Goal: Transaction & Acquisition: Purchase product/service

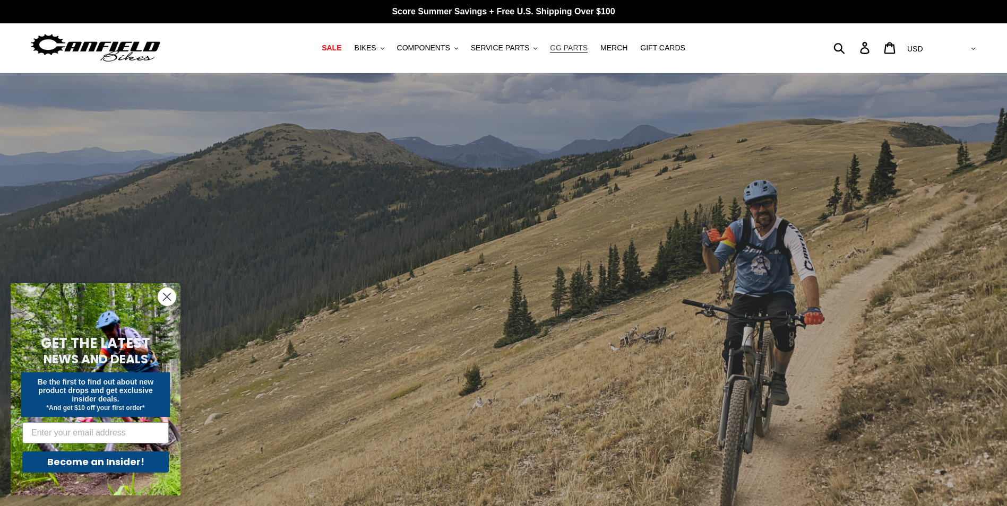
click at [569, 46] on span "GG PARTS" at bounding box center [569, 48] width 38 height 9
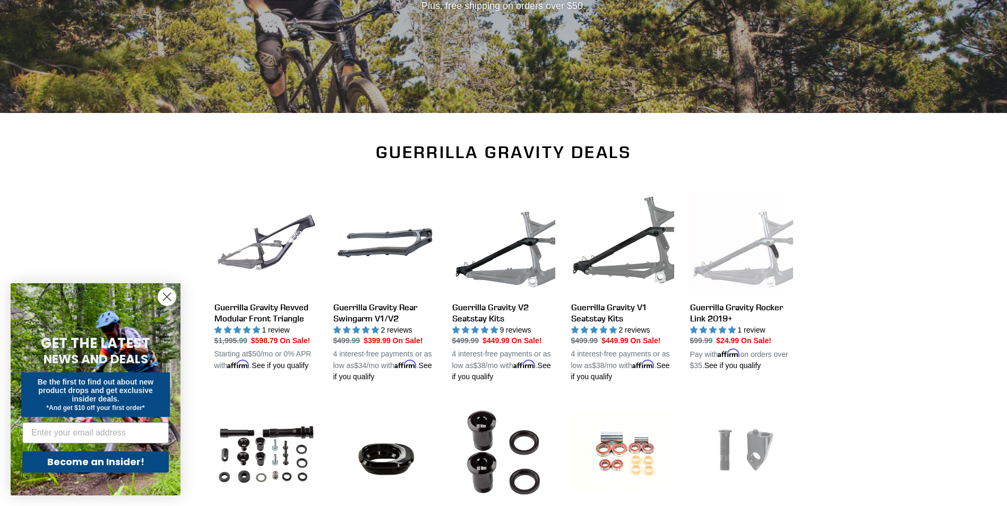
scroll to position [265, 0]
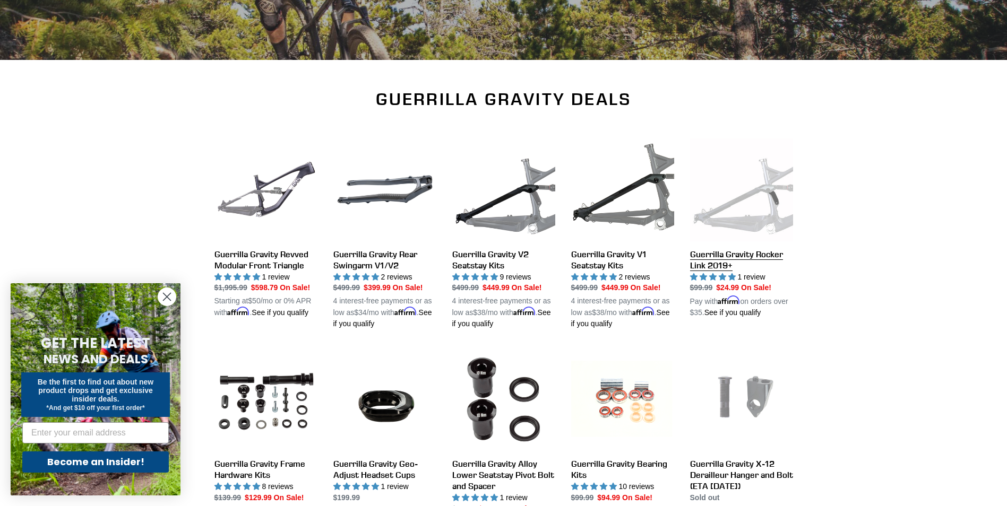
click at [762, 207] on link "Guerrilla Gravity Rocker Link 2019+" at bounding box center [741, 229] width 103 height 180
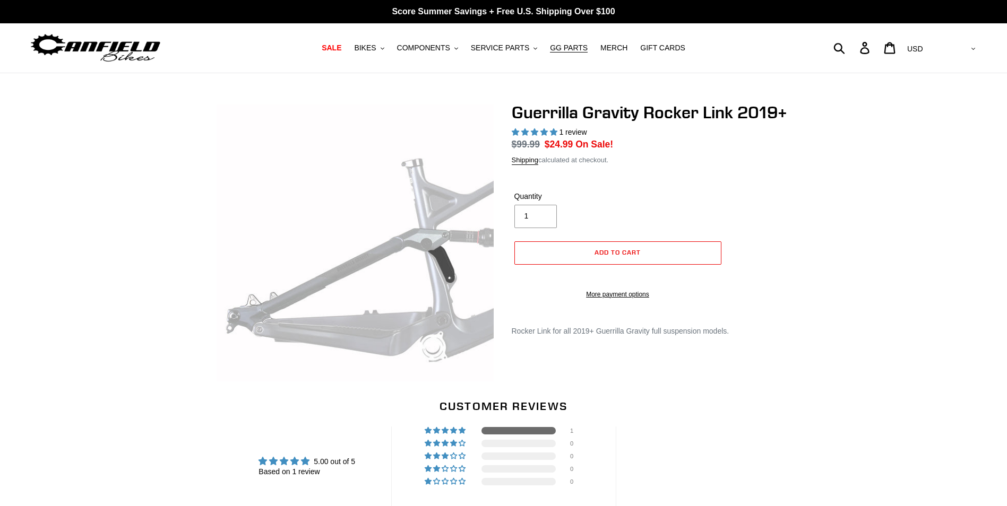
select select "highest-rating"
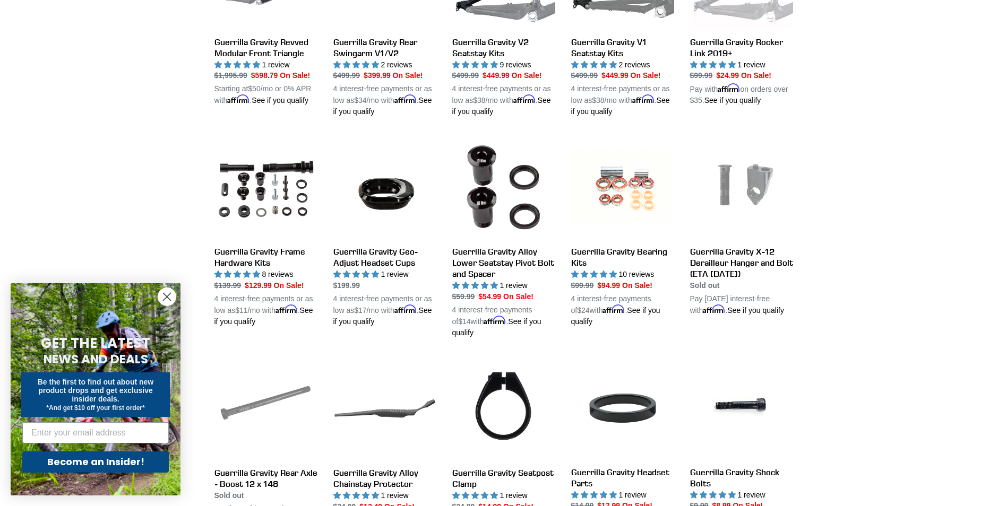
scroll to position [531, 0]
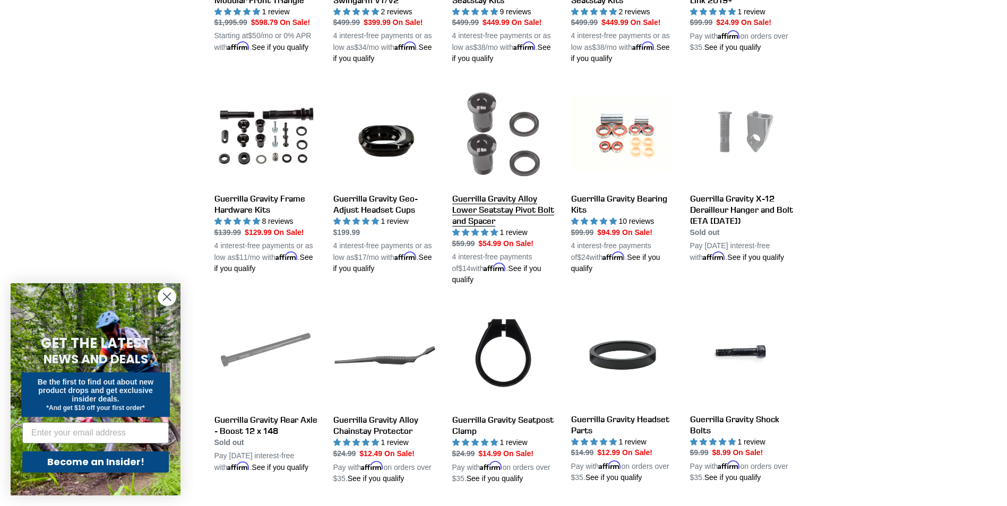
click at [484, 148] on link "Guerrilla Gravity Alloy Lower Seatstay Pivot Bolt and Spacer" at bounding box center [503, 184] width 103 height 203
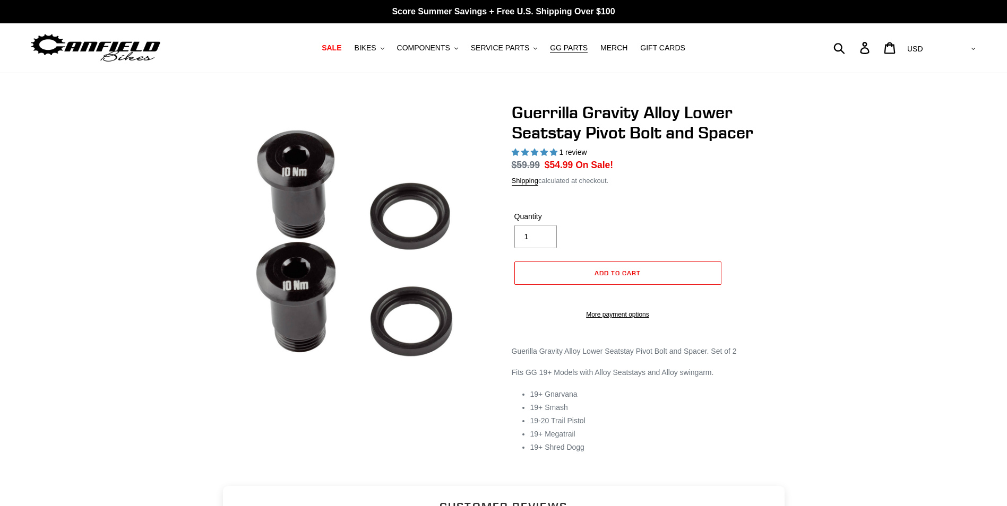
select select "highest-rating"
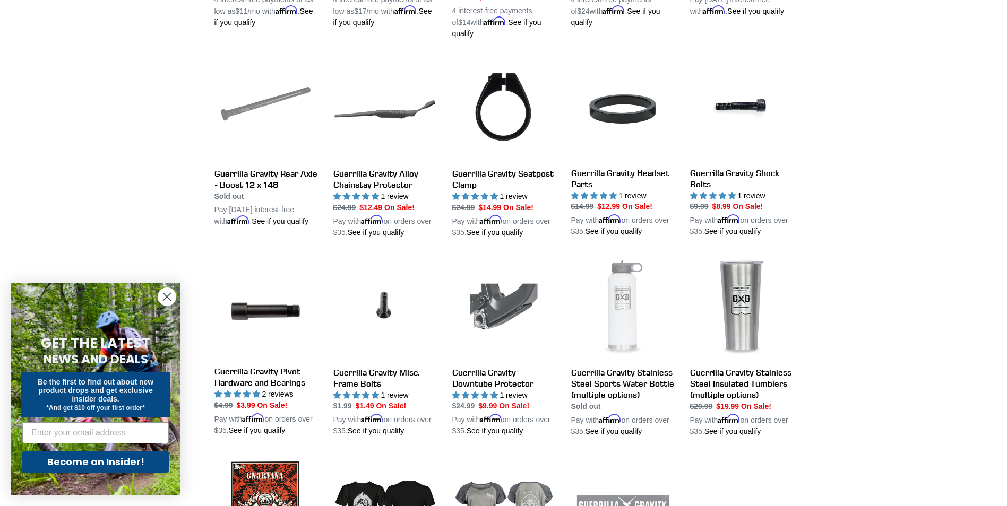
scroll to position [796, 0]
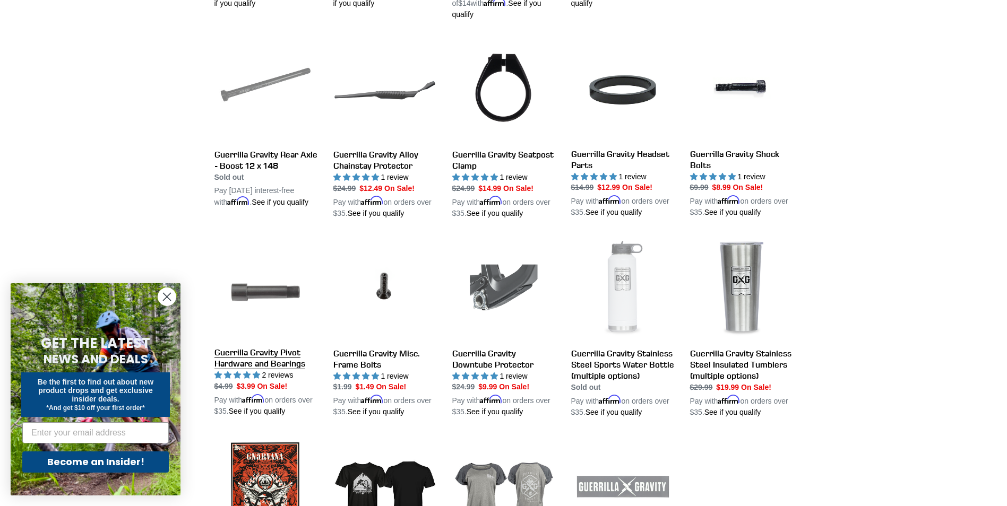
click at [258, 281] on link "Guerrilla Gravity Pivot Hardware and Bearings" at bounding box center [265, 327] width 103 height 179
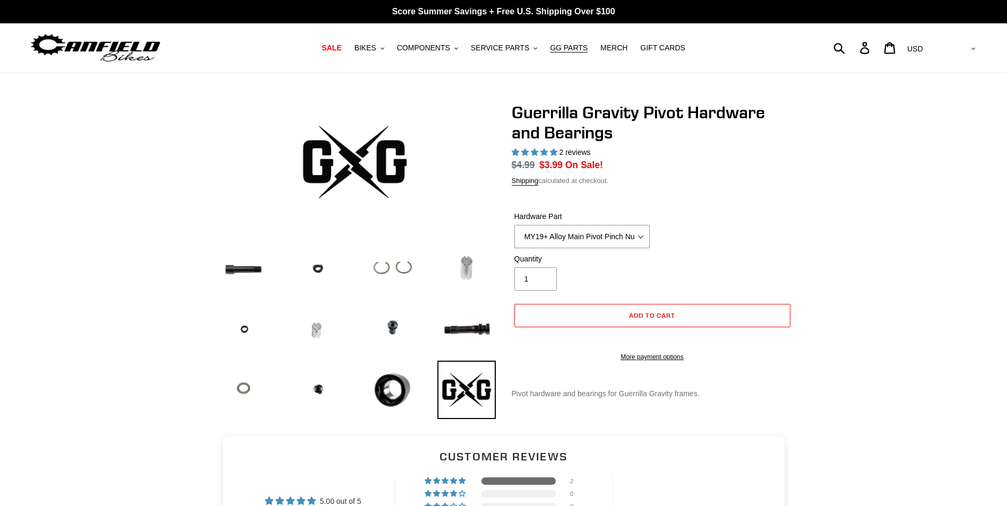
select select "highest-rating"
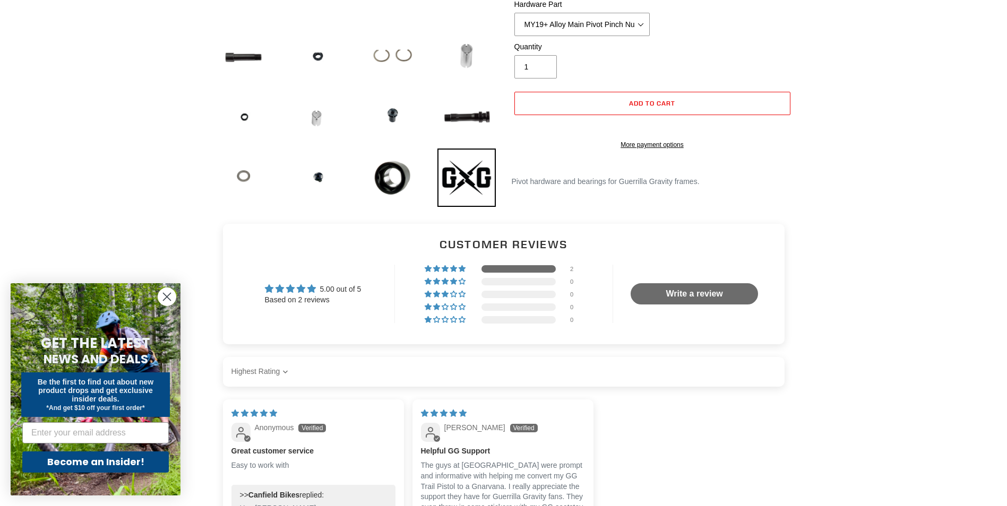
scroll to position [106, 0]
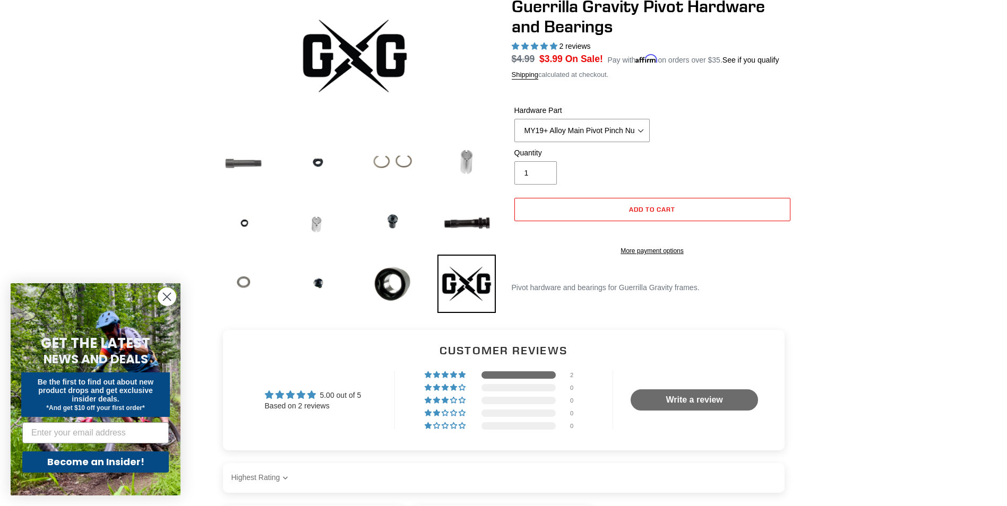
click at [243, 165] on img at bounding box center [243, 162] width 58 height 58
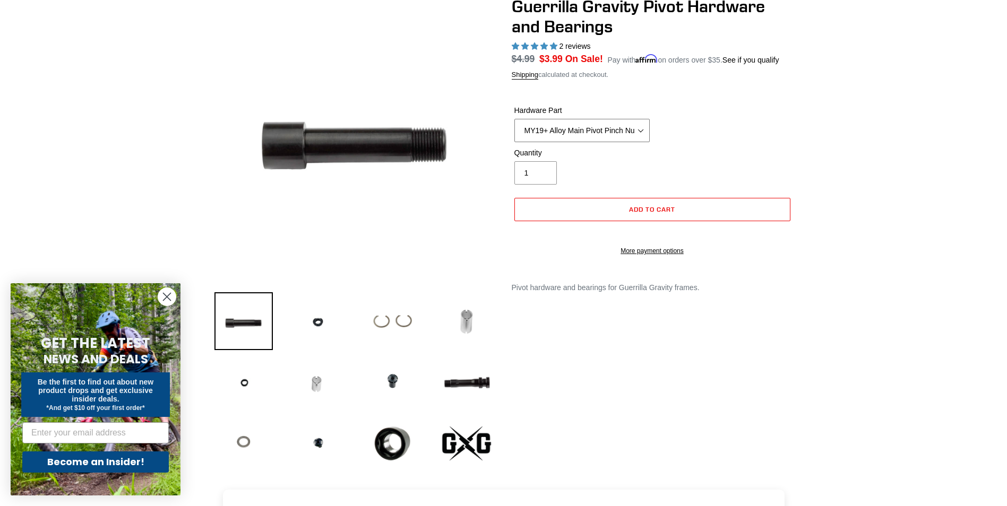
click at [642, 131] on select "MY19+ Alloy Main Pivot Pinch Nut MY19+ Main Pivot Bearing MY19+ Rocker Pivot Ax…" at bounding box center [581, 130] width 135 height 23
click at [316, 445] on img at bounding box center [318, 444] width 58 height 58
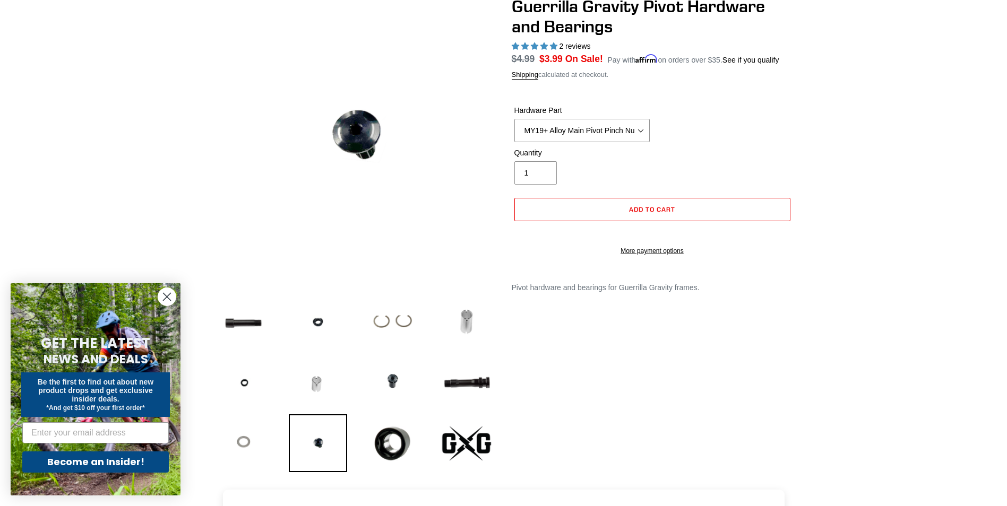
click at [244, 442] on img at bounding box center [243, 444] width 58 height 58
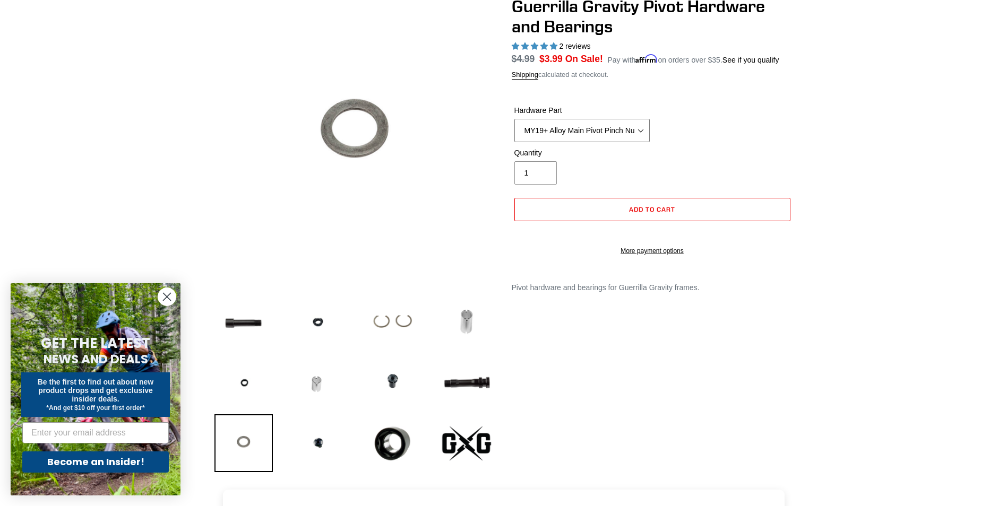
click at [605, 128] on select "MY19+ Alloy Main Pivot Pinch Nut MY19+ Main Pivot Bearing MY19+ Rocker Pivot Ax…" at bounding box center [581, 130] width 135 height 23
select select "MY19+ Main Pivot Bearing"
click at [514, 119] on select "MY19+ Alloy Main Pivot Pinch Nut MY19+ Main Pivot Bearing MY19+ Rocker Pivot Ax…" at bounding box center [581, 130] width 135 height 23
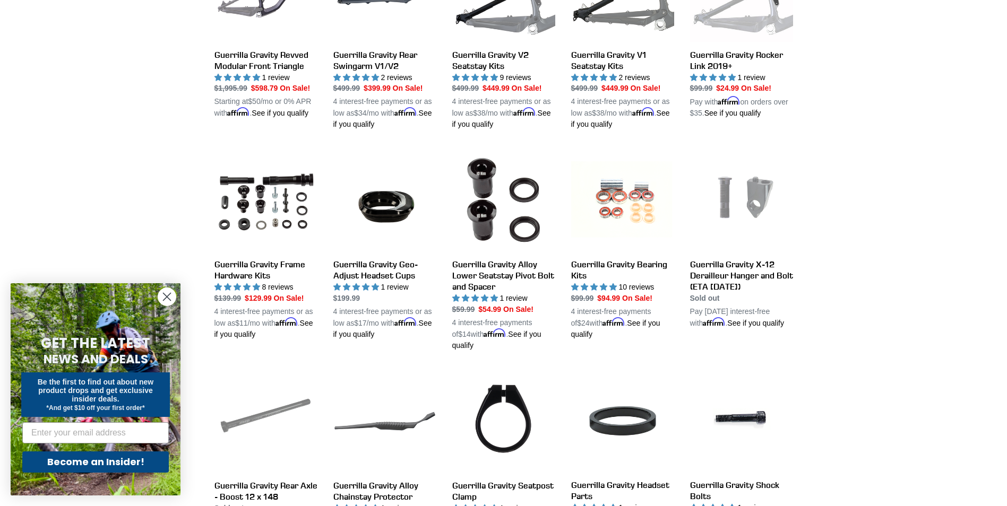
scroll to position [478, 0]
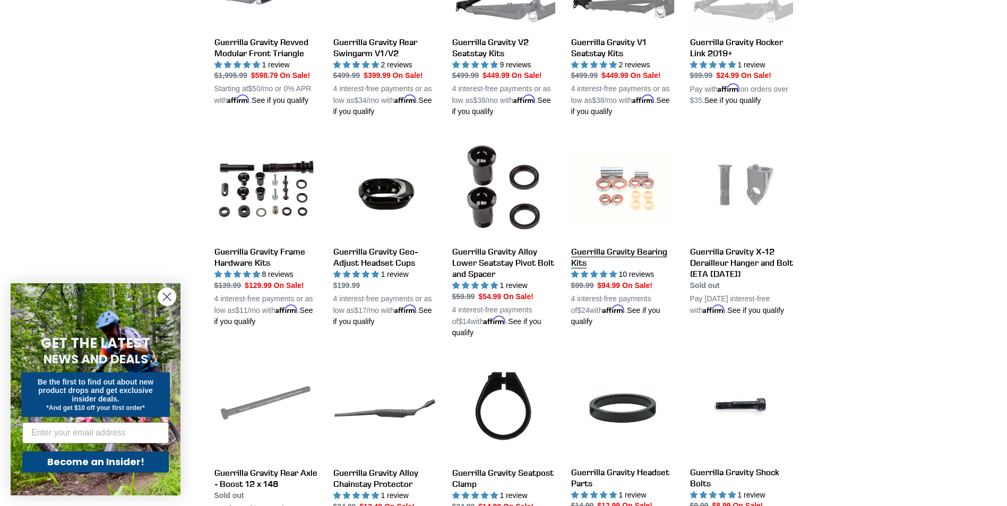
click at [613, 228] on link "Guerrilla Gravity Bearing Kits" at bounding box center [622, 232] width 103 height 192
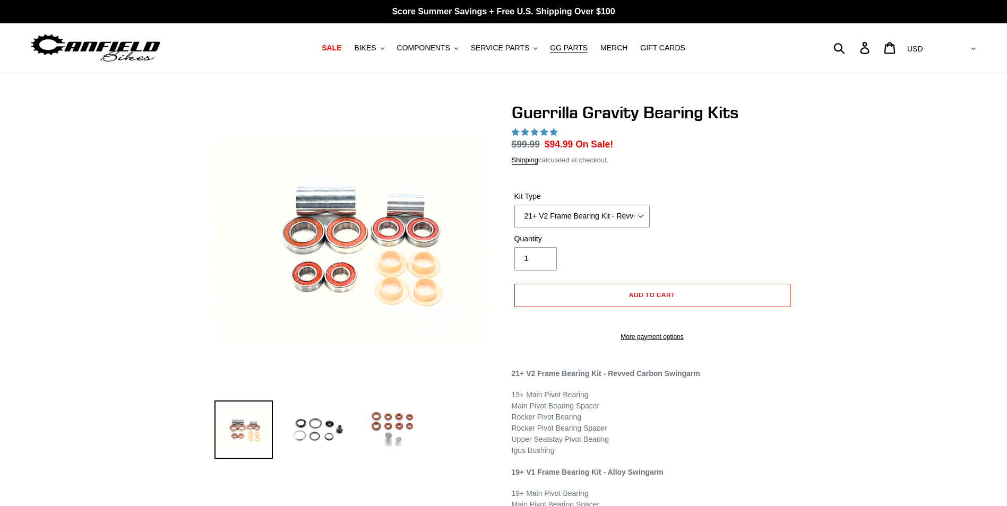
select select "highest-rating"
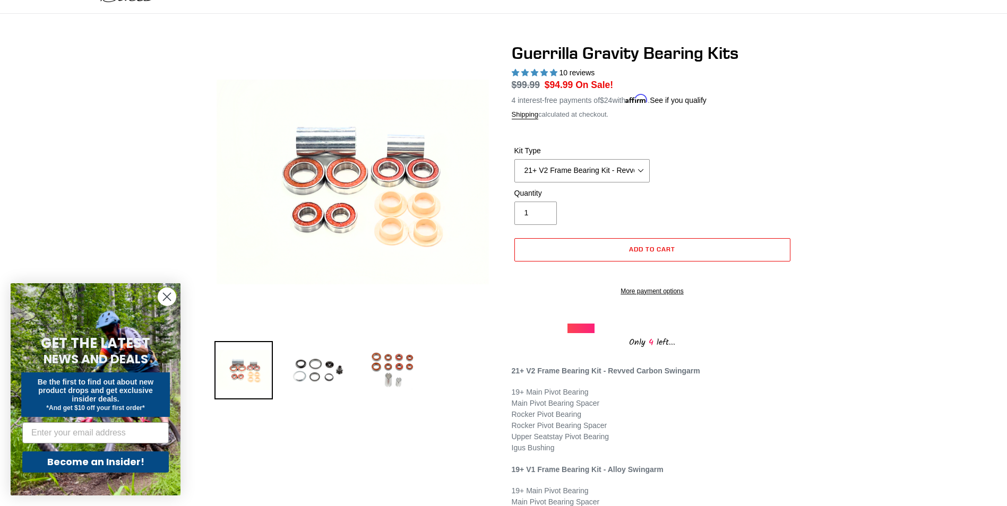
scroll to position [53, 0]
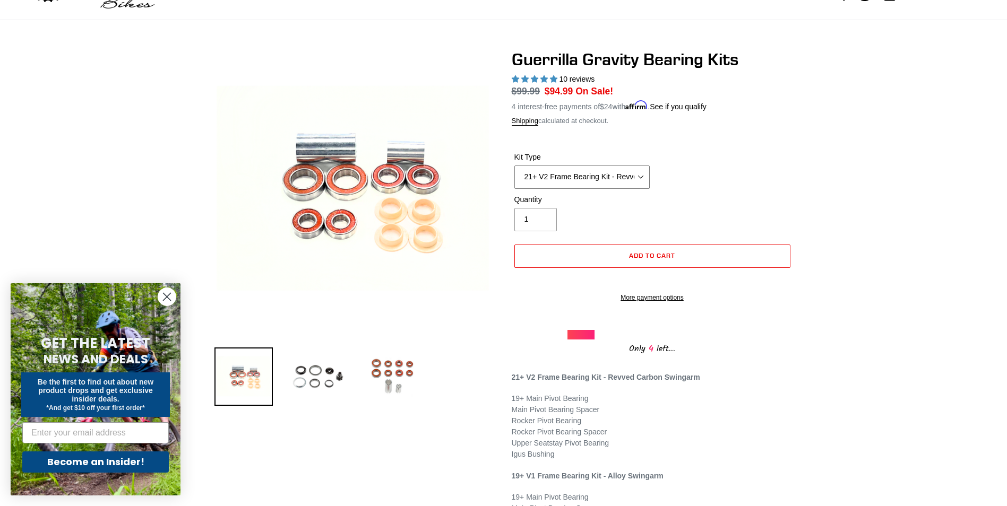
click at [620, 176] on select "21+ V2 Frame Bearing Kit - Revved Carbon Swingarm - In Stock 19+ V1 Frame Beari…" at bounding box center [581, 177] width 135 height 23
select select "19+ Headset Complete Bearing Kit (ETA 9/30/25)"
click at [514, 166] on select "21+ V2 Frame Bearing Kit - Revved Carbon Swingarm - In Stock 19+ V1 Frame Beari…" at bounding box center [581, 177] width 135 height 23
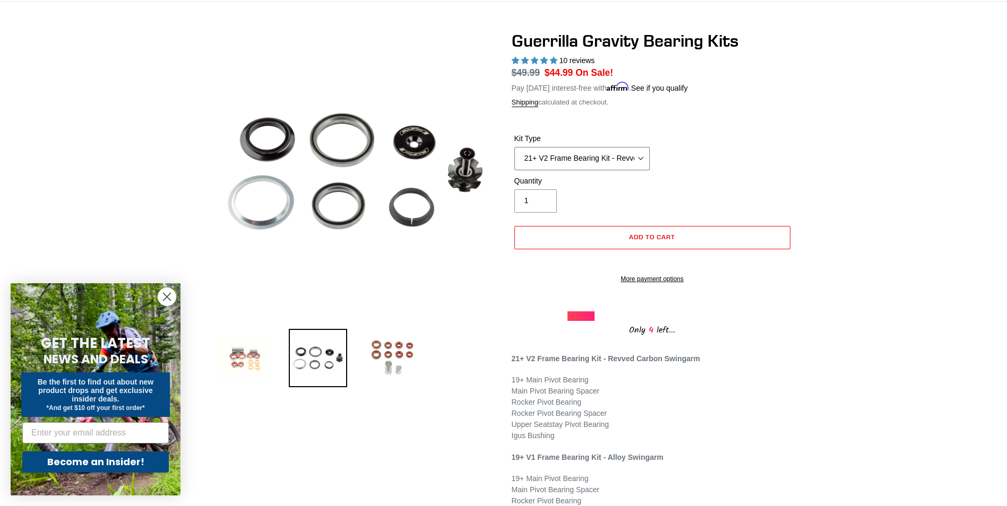
scroll to position [53, 0]
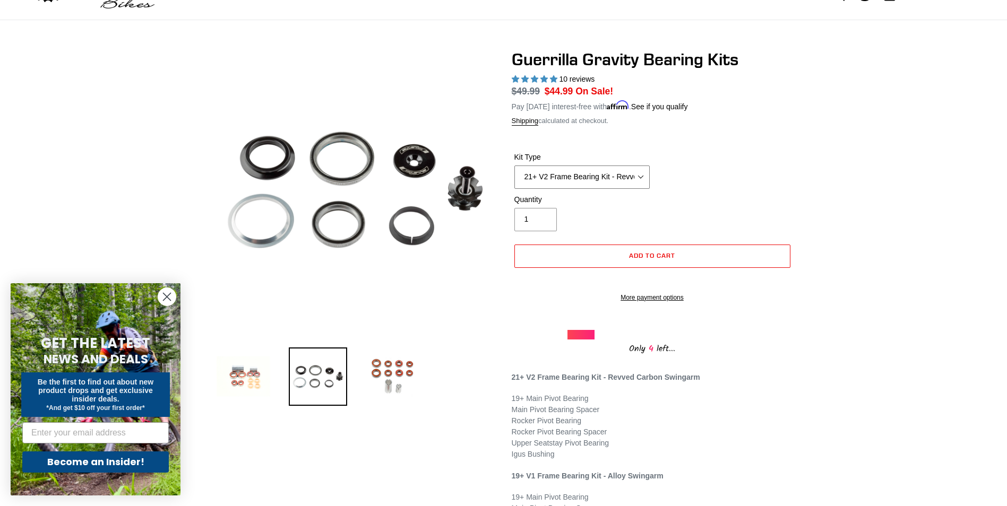
click at [587, 174] on select "21+ V2 Frame Bearing Kit - Revved Carbon Swingarm - In Stock 19+ V1 Frame Beari…" at bounding box center [581, 177] width 135 height 23
click at [635, 255] on span "Add to cart" at bounding box center [652, 256] width 46 height 8
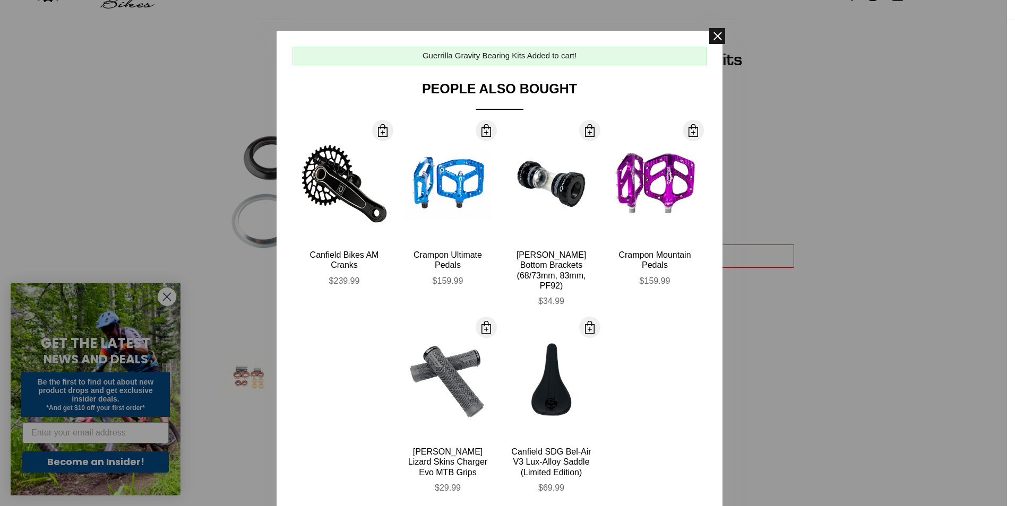
click at [713, 35] on span at bounding box center [717, 36] width 16 height 16
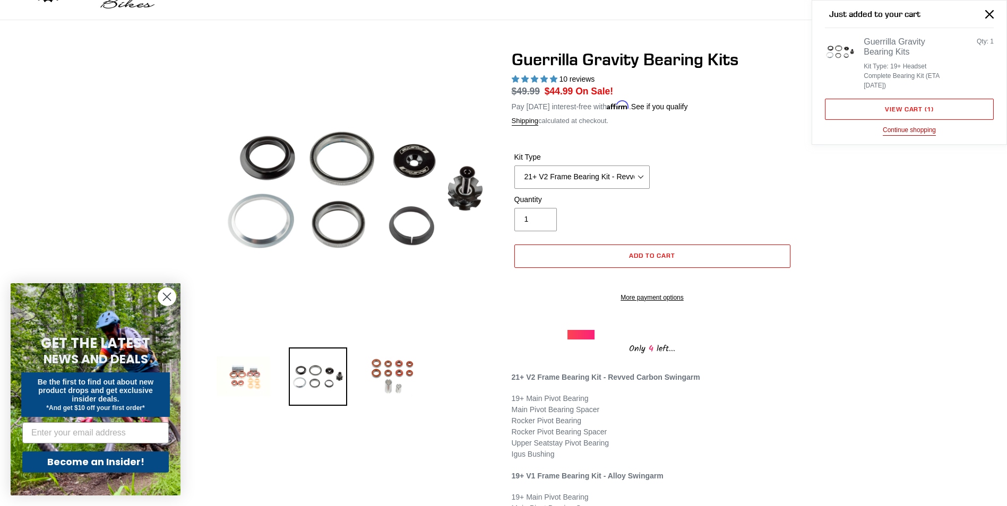
click at [910, 132] on button "Continue shopping" at bounding box center [909, 130] width 53 height 11
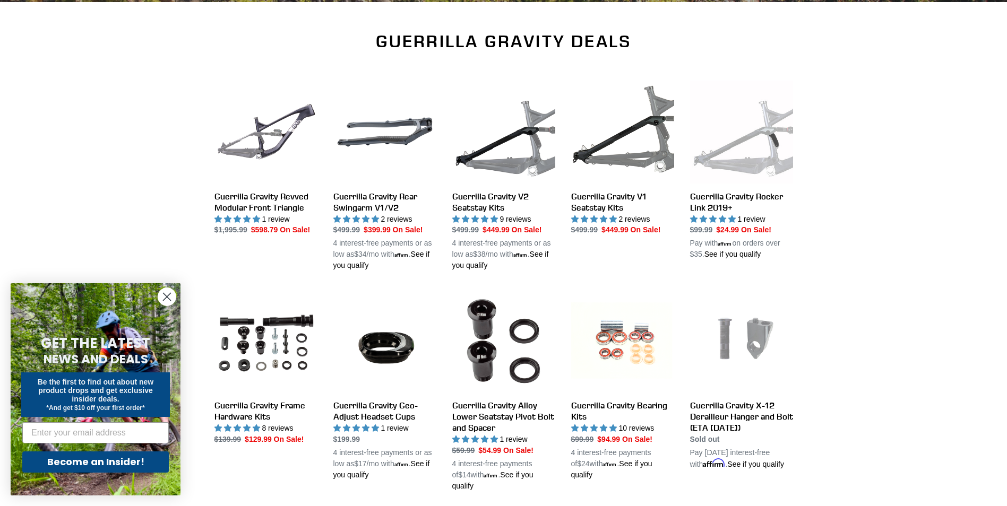
scroll to position [318, 0]
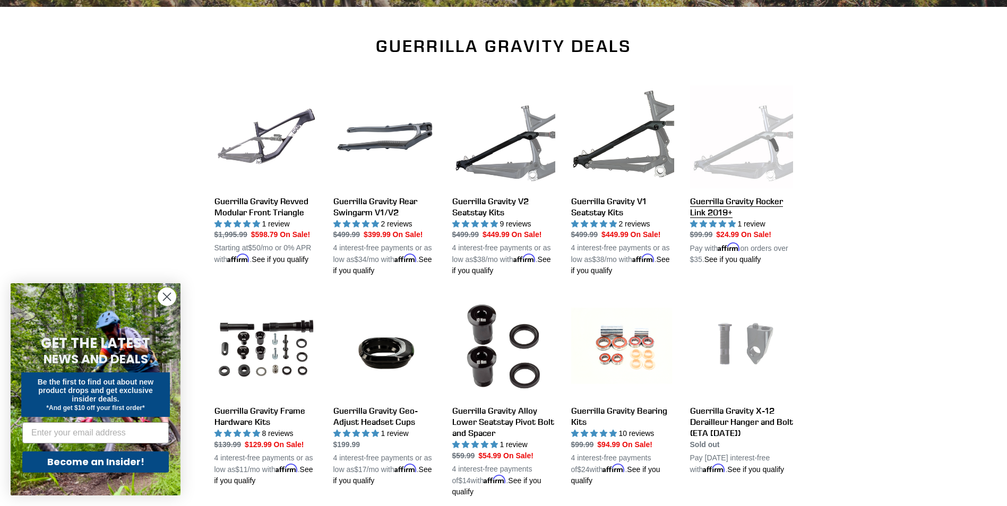
click at [766, 170] on link "Guerrilla Gravity Rocker Link 2019+" at bounding box center [741, 175] width 103 height 180
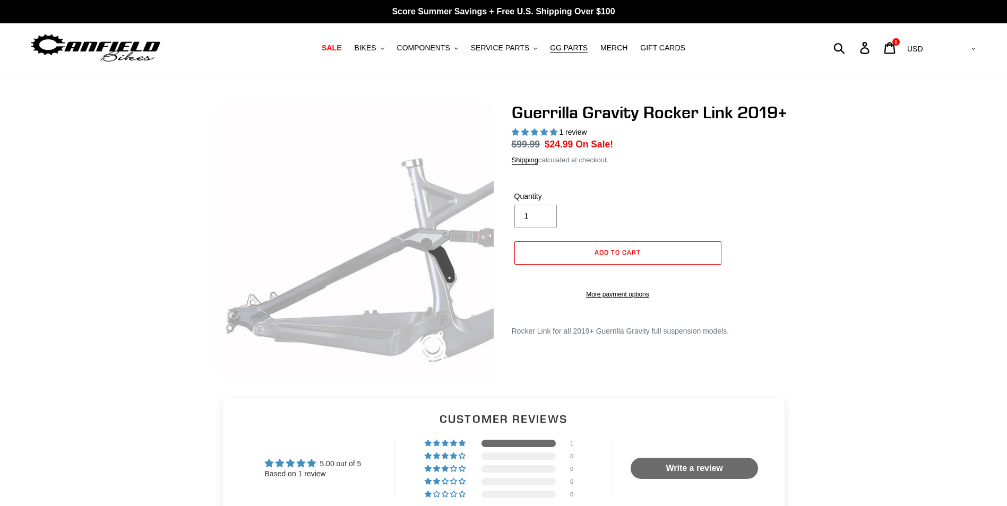
select select "highest-rating"
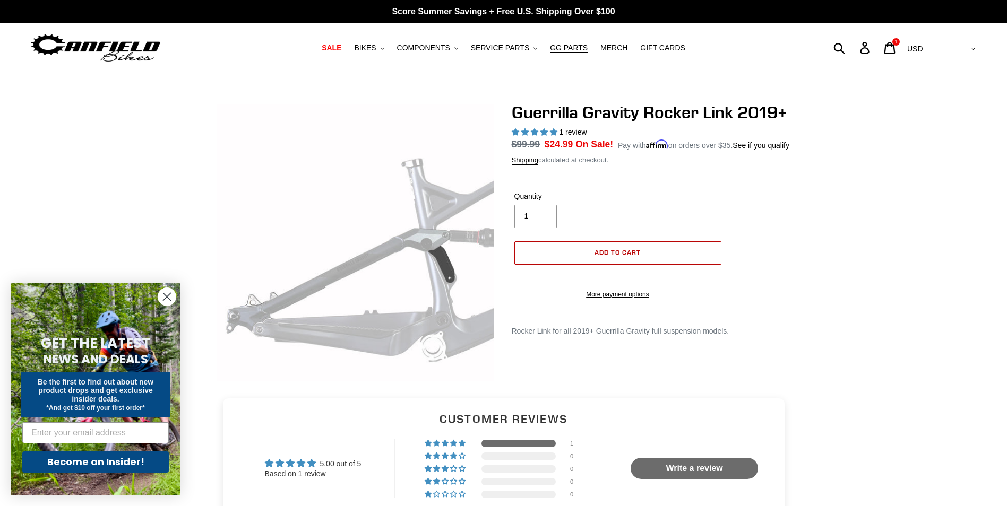
click at [599, 249] on span "Add to cart" at bounding box center [617, 252] width 46 height 8
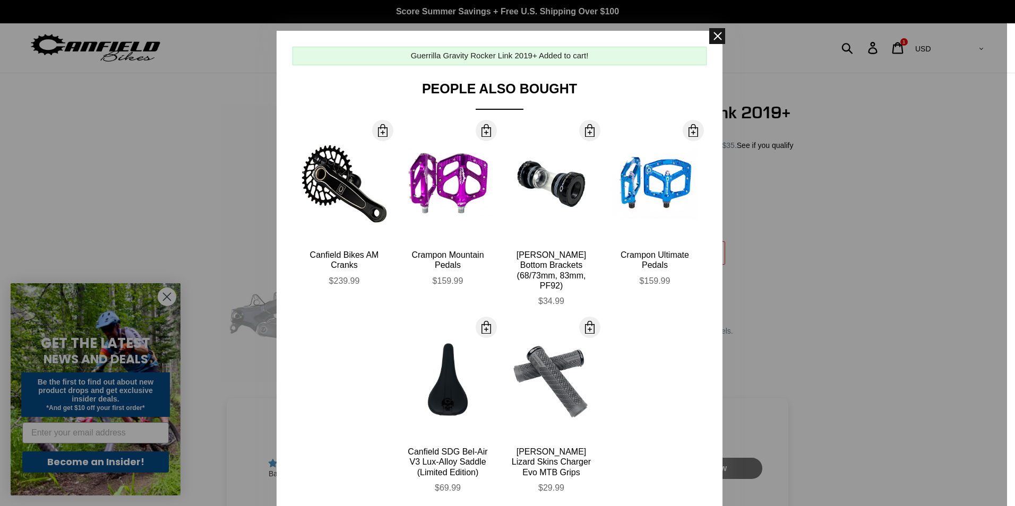
click at [712, 37] on span at bounding box center [717, 36] width 16 height 16
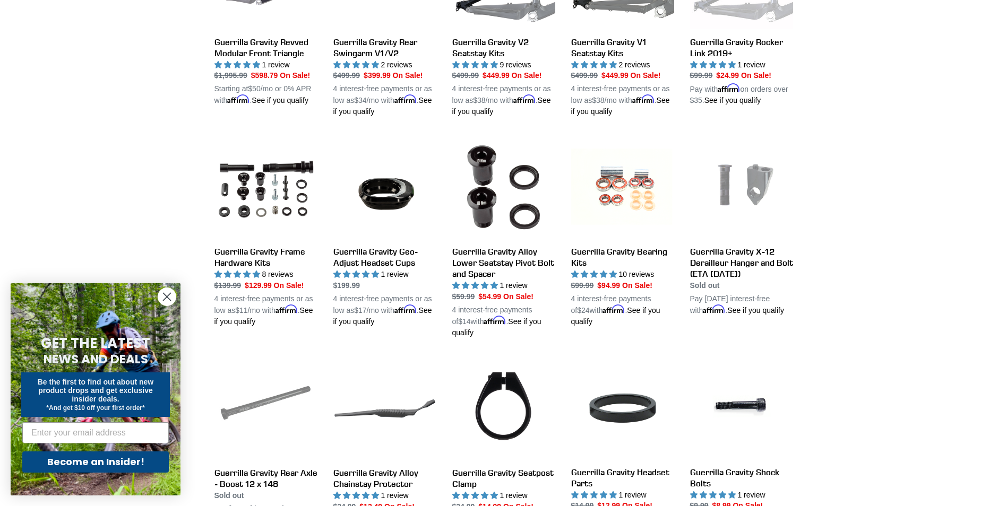
scroll to position [531, 0]
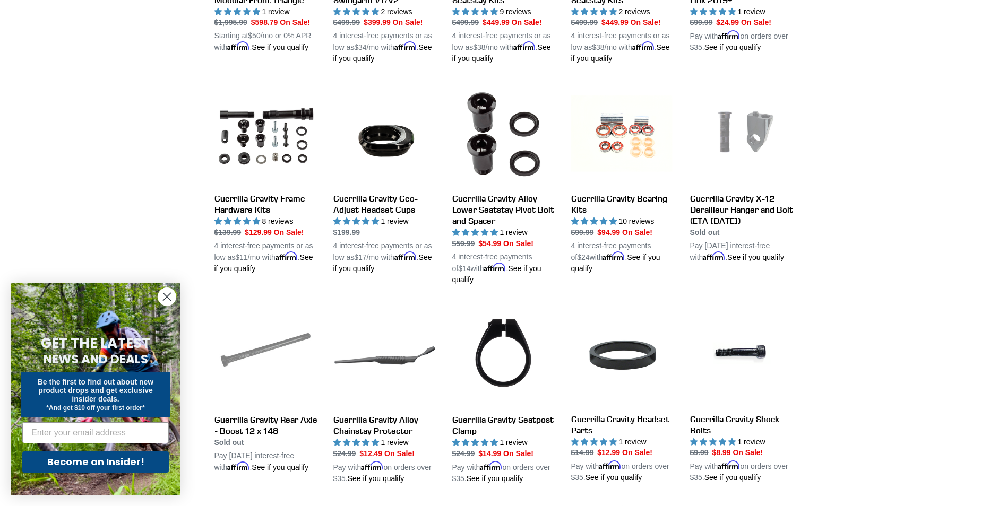
click at [165, 297] on circle "Close dialog" at bounding box center [167, 297] width 18 height 18
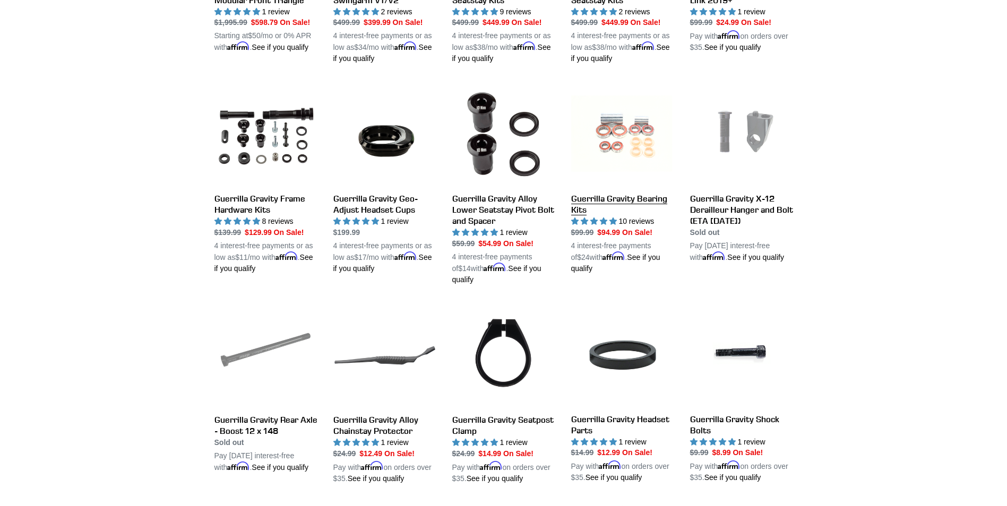
click at [617, 150] on link "Guerrilla Gravity Bearing Kits" at bounding box center [622, 179] width 103 height 192
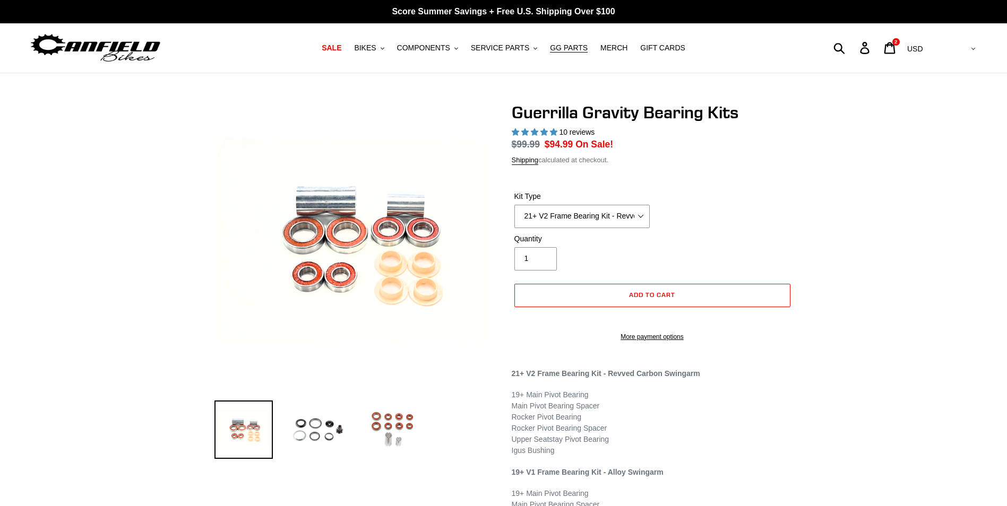
select select "highest-rating"
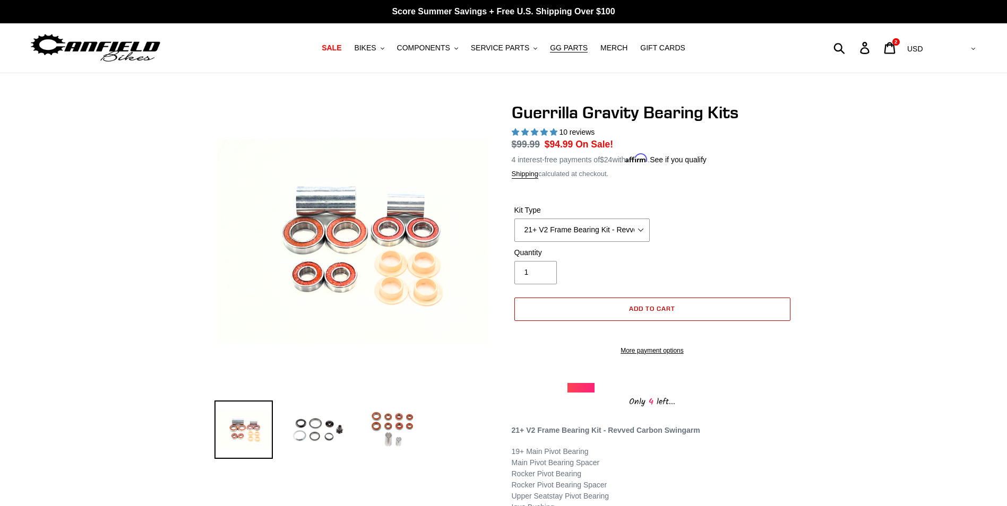
click at [648, 307] on span "Add to cart" at bounding box center [652, 309] width 46 height 8
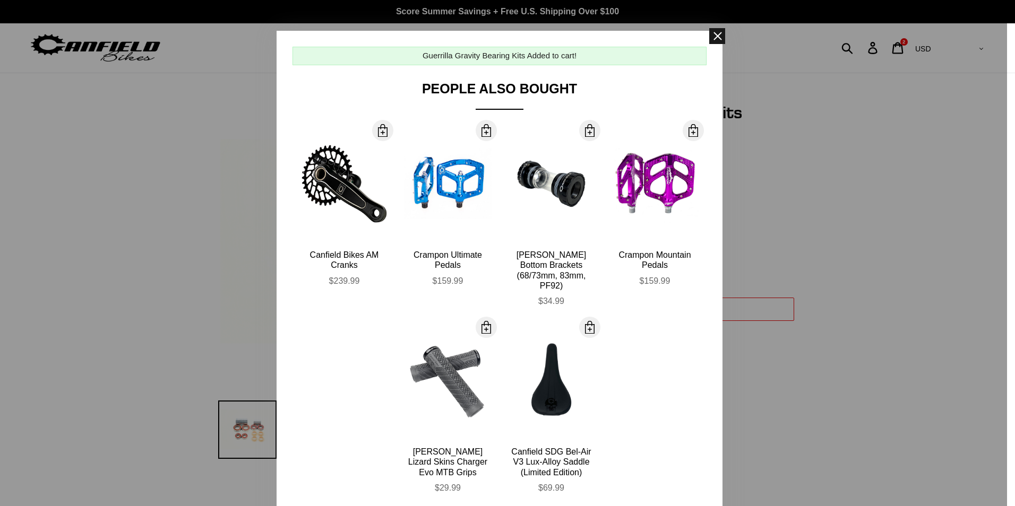
click at [714, 35] on span at bounding box center [717, 36] width 16 height 16
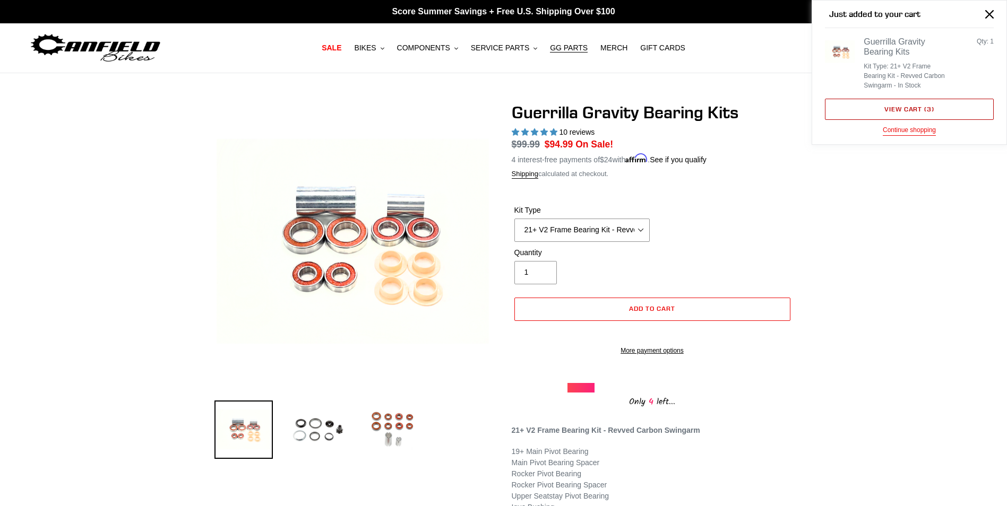
click at [909, 111] on link "View cart ( 3 )" at bounding box center [909, 109] width 169 height 21
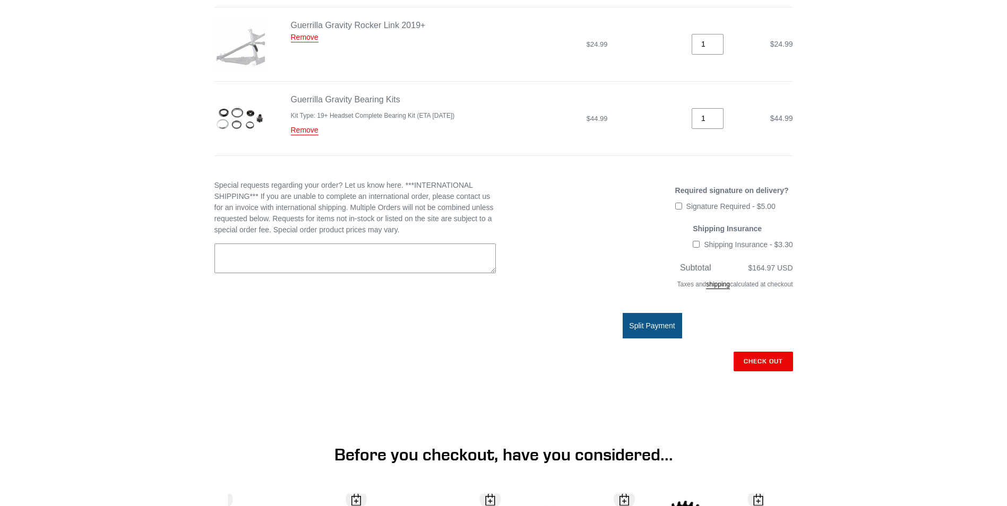
scroll to position [318, 0]
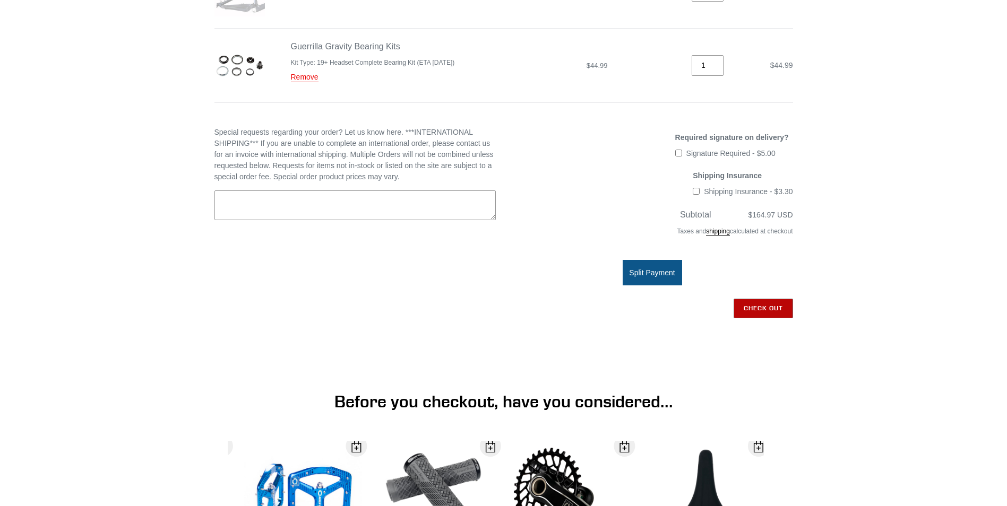
click at [759, 307] on input "Check out" at bounding box center [763, 308] width 59 height 19
